Goal: Task Accomplishment & Management: Use online tool/utility

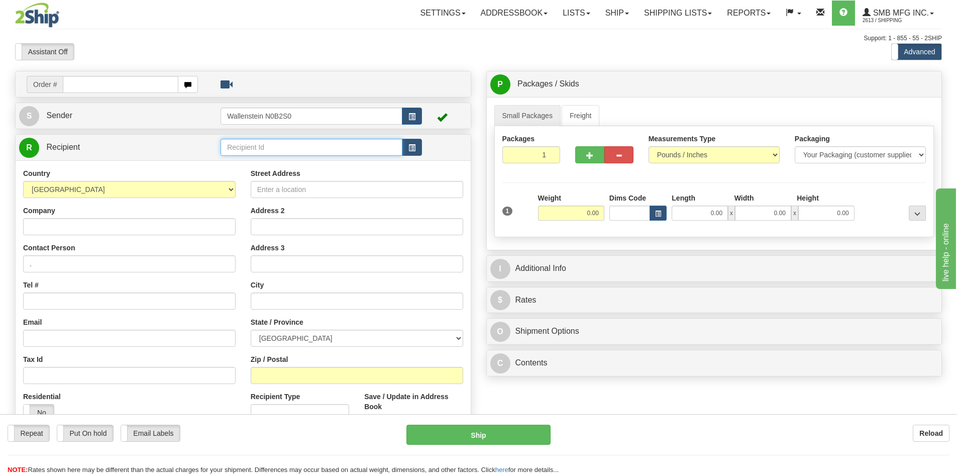
click at [319, 150] on input "text" at bounding box center [311, 147] width 182 height 17
drag, startPoint x: 290, startPoint y: 152, endPoint x: 158, endPoint y: 143, distance: 132.8
click at [158, 143] on tr "R Recipient [GEOGRAPHIC_DATA]" at bounding box center [243, 147] width 448 height 21
type input "Greenline"
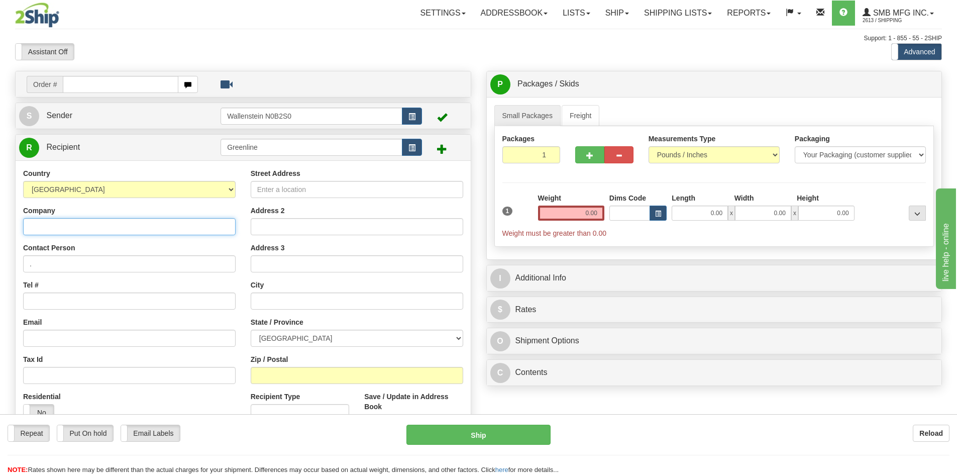
click at [127, 234] on input "Company" at bounding box center [129, 226] width 212 height 17
type input "Greenline Hose & Fittings"
click at [86, 295] on input "Tel #" at bounding box center [129, 300] width 212 height 17
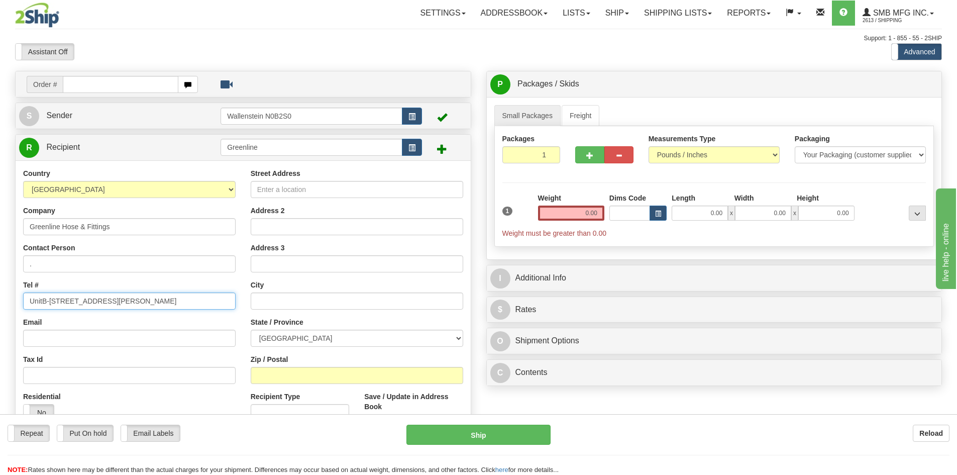
click at [43, 302] on input "UnitB-[STREET_ADDRESS][PERSON_NAME]" at bounding box center [129, 300] width 212 height 17
click at [149, 305] on input "Unit B-[STREET_ADDRESS][PERSON_NAME]" at bounding box center [129, 300] width 212 height 17
type input "Unit B-[STREET_ADDRESS][PERSON_NAME]"
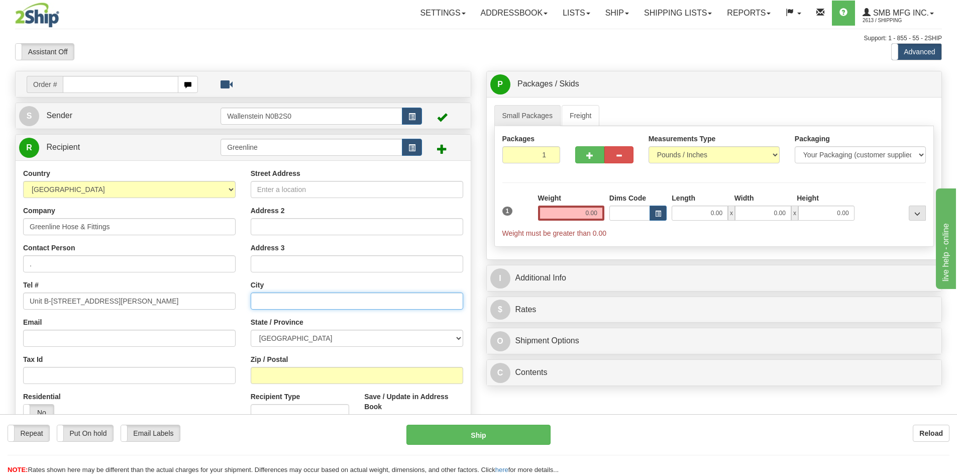
click at [288, 300] on input "text" at bounding box center [357, 300] width 212 height 17
type input "[GEOGRAPHIC_DATA]"
select select "ON"
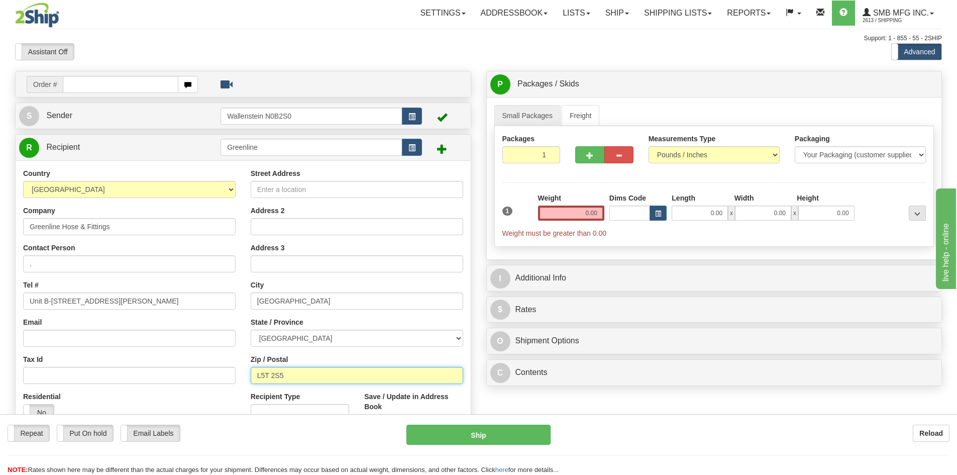
type input "L5T 2S5"
click at [309, 362] on div "Zip / Postal L5T 2S5" at bounding box center [357, 369] width 212 height 30
click at [575, 213] on input "0.00" at bounding box center [571, 212] width 66 height 15
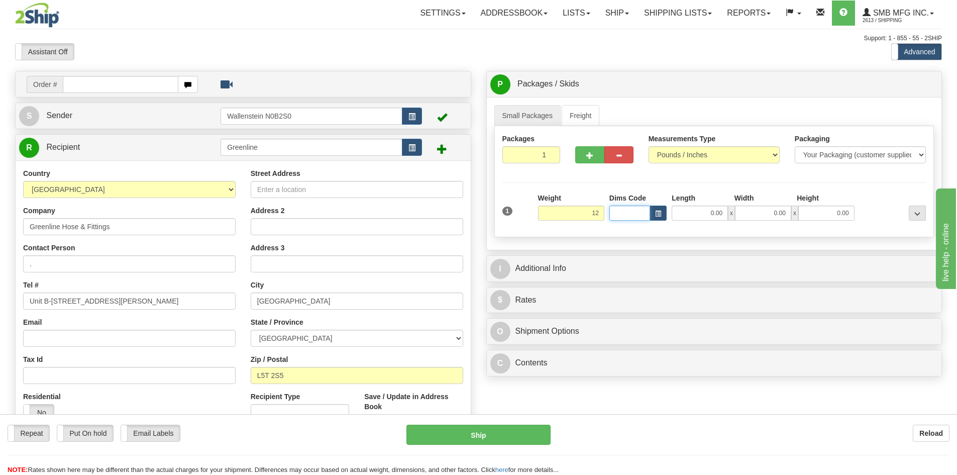
type input "12.00"
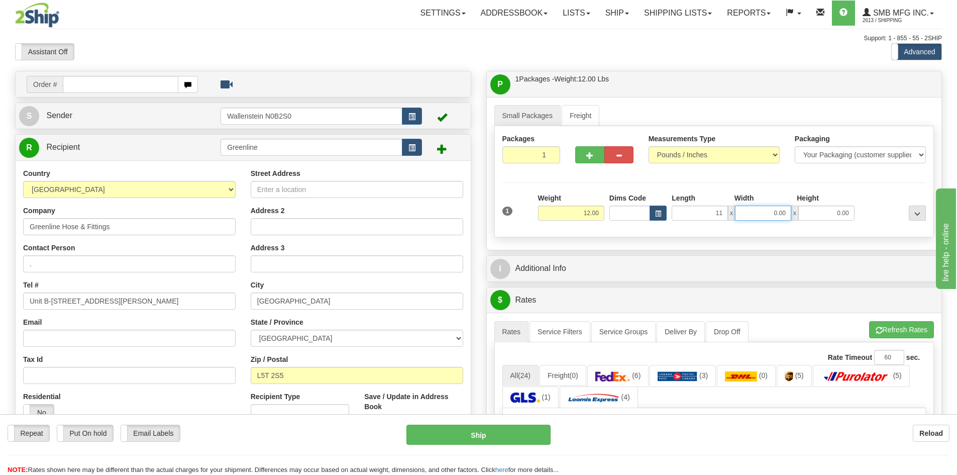
type input "11.00"
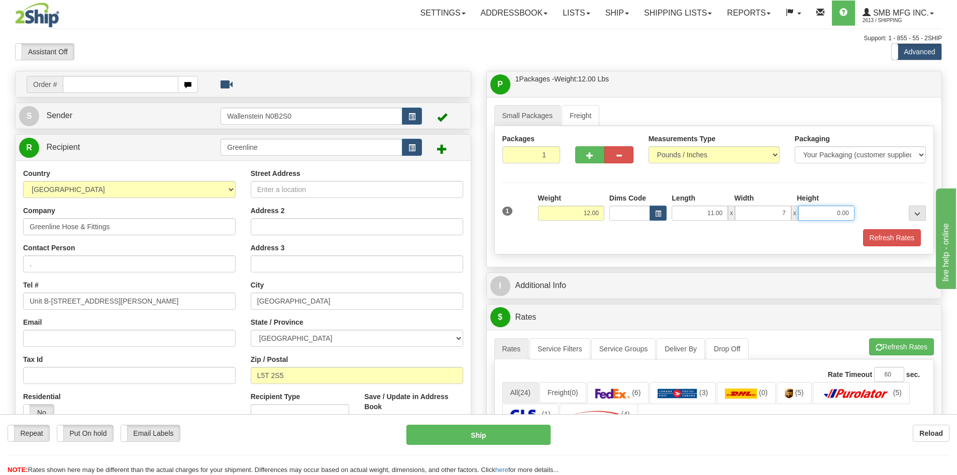
type input "7.00"
type input "5.00"
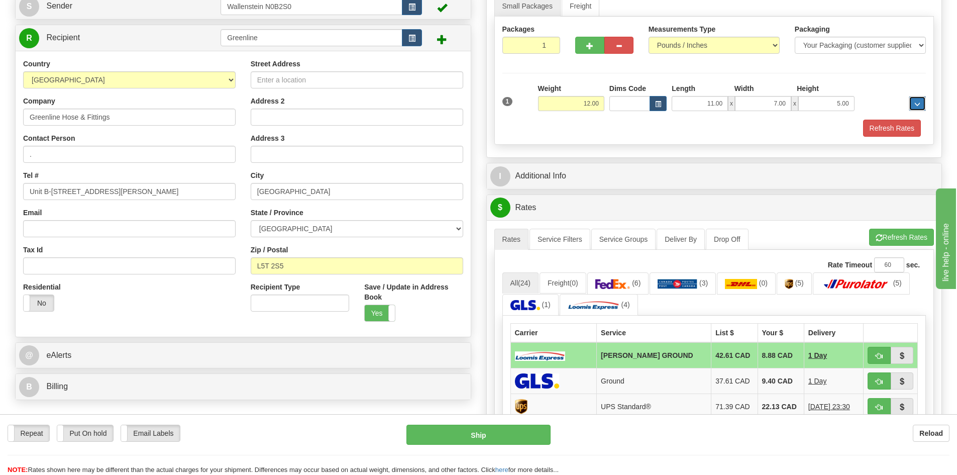
scroll to position [100, 0]
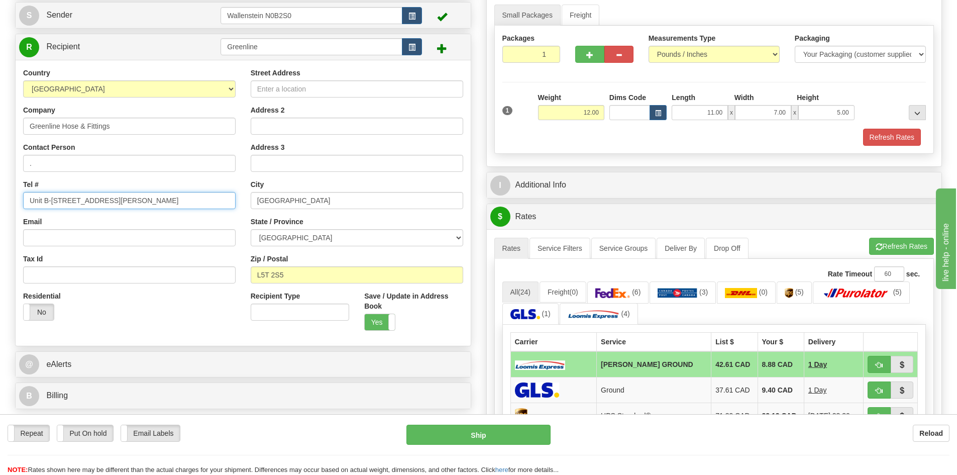
drag, startPoint x: 189, startPoint y: 206, endPoint x: 59, endPoint y: 200, distance: 130.7
click at [59, 200] on input "Unit B-[STREET_ADDRESS][PERSON_NAME]" at bounding box center [129, 200] width 212 height 17
click at [137, 197] on input "Unit B-[STREET_ADDRESS][PERSON_NAME]" at bounding box center [129, 200] width 212 height 17
drag, startPoint x: 137, startPoint y: 198, endPoint x: -75, endPoint y: 185, distance: 211.8
click at [0, 185] on html "Training Course Close Toggle navigation Settings Shipping Preferences New Sende…" at bounding box center [478, 137] width 957 height 475
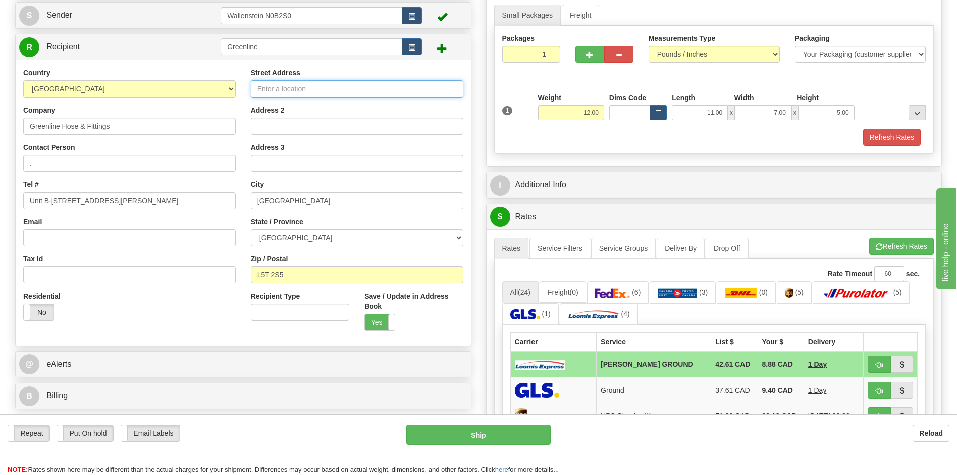
click at [435, 85] on input "Street Address" at bounding box center [357, 88] width 212 height 17
paste input "Unit B-[STREET_ADDRESS][PERSON_NAME]"
type input "Unit B-[STREET_ADDRESS][PERSON_NAME]"
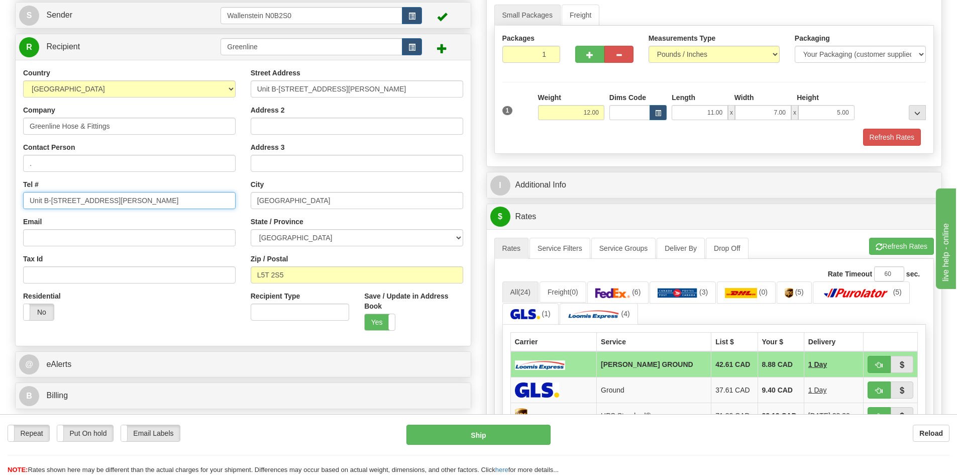
click at [185, 198] on input "Unit B-[STREET_ADDRESS][PERSON_NAME]" at bounding box center [129, 200] width 212 height 17
type input "U"
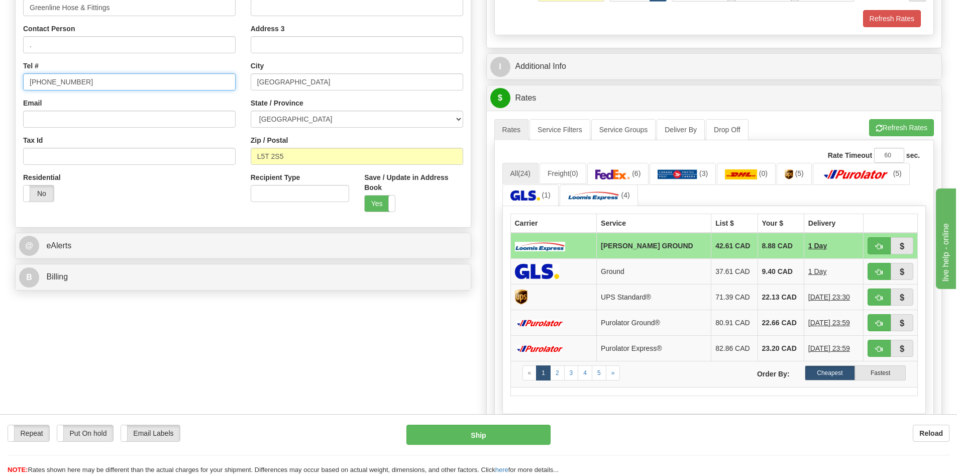
scroll to position [351, 0]
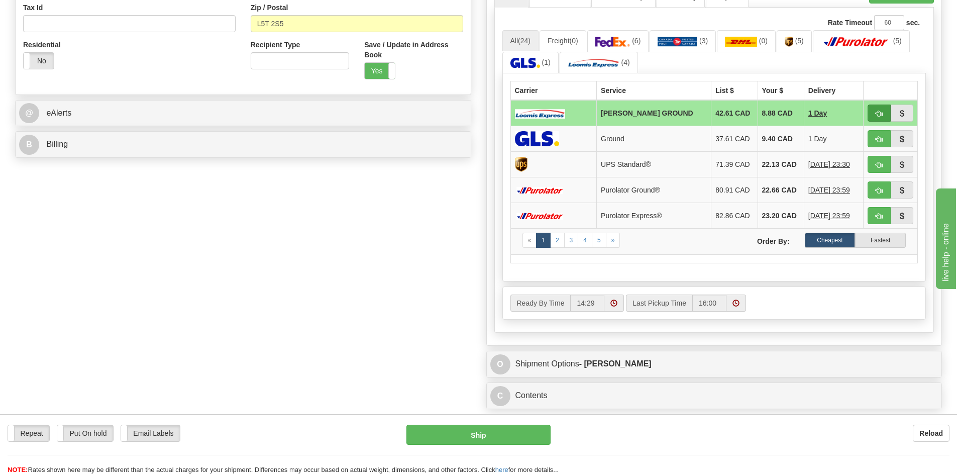
type input "[PHONE_NUMBER]"
click at [876, 114] on span "button" at bounding box center [878, 113] width 7 height 7
type input "DD"
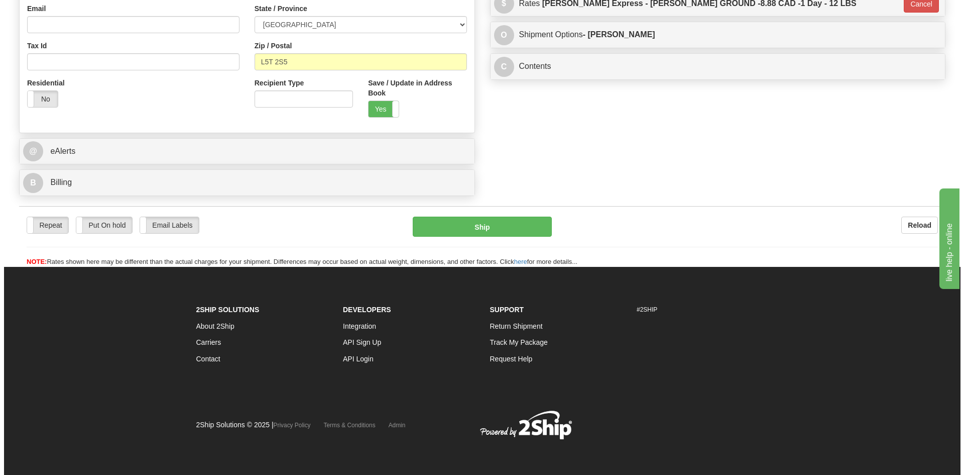
scroll to position [314, 0]
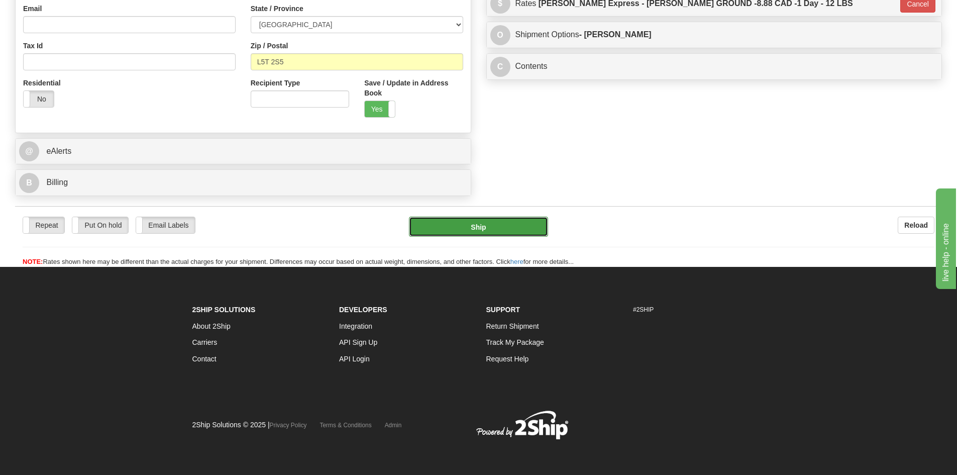
click at [540, 229] on button "Ship" at bounding box center [478, 226] width 139 height 20
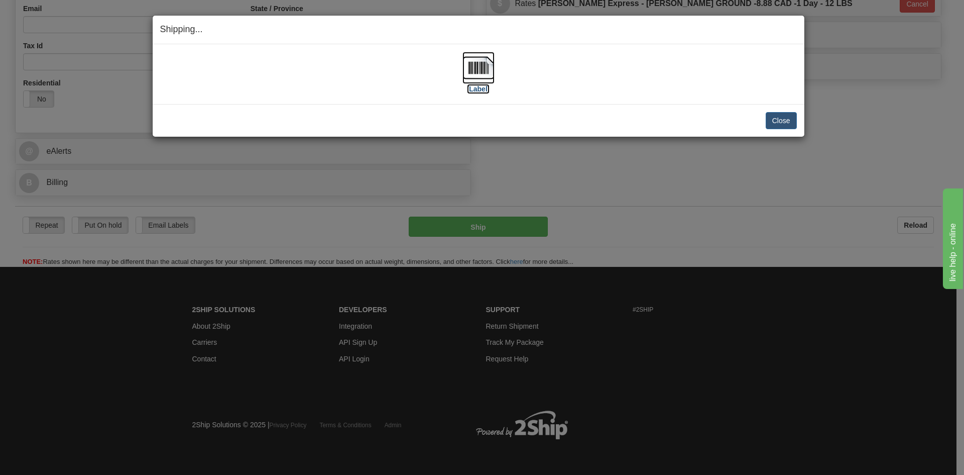
click at [482, 73] on img at bounding box center [478, 68] width 32 height 32
